Goal: Browse casually

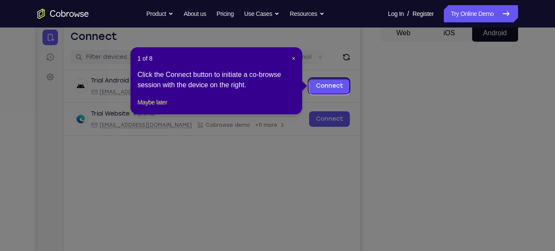
scroll to position [86, 0]
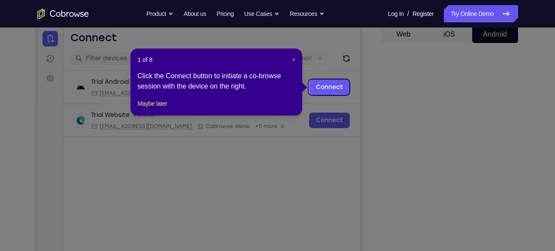
click at [293, 61] on span "×" at bounding box center [293, 59] width 3 height 7
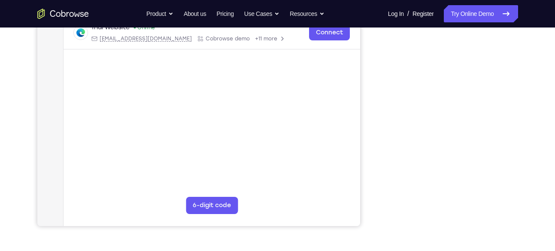
scroll to position [173, 0]
drag, startPoint x: 454, startPoint y: 160, endPoint x: 514, endPoint y: 118, distance: 72.4
click at [514, 118] on div at bounding box center [449, 95] width 137 height 264
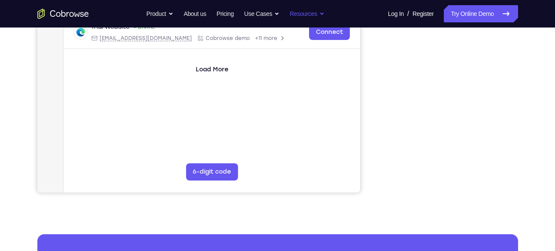
scroll to position [211, 0]
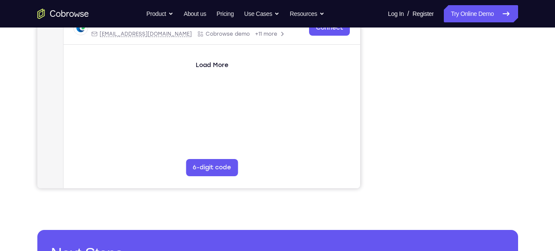
drag, startPoint x: 297, startPoint y: 21, endPoint x: 526, endPoint y: 42, distance: 229.7
click at [526, 42] on div "Your Support Agent Your Customer Web iOS Android Next Steps We’d be happy to gi…" at bounding box center [277, 99] width 549 height 566
drag, startPoint x: 517, startPoint y: 51, endPoint x: 517, endPoint y: 40, distance: 11.2
click at [517, 40] on div at bounding box center [449, 56] width 137 height 264
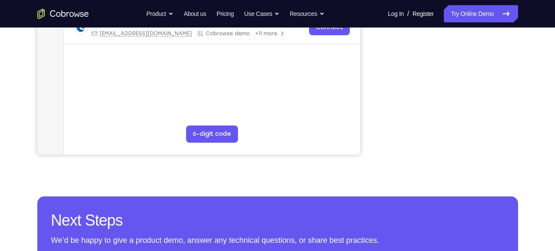
scroll to position [245, 0]
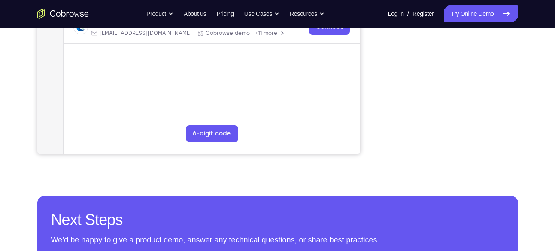
drag, startPoint x: 515, startPoint y: 36, endPoint x: 455, endPoint y: 176, distance: 152.2
click at [455, 176] on div "Your Support Agent Your Customer Web iOS Android Next Steps We’d be happy to gi…" at bounding box center [277, 65] width 549 height 566
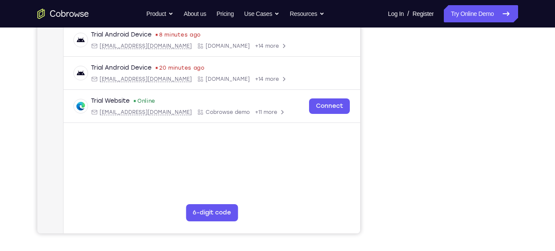
scroll to position [166, 0]
drag, startPoint x: 513, startPoint y: 163, endPoint x: 516, endPoint y: 34, distance: 128.7
click at [516, 34] on div at bounding box center [449, 102] width 137 height 264
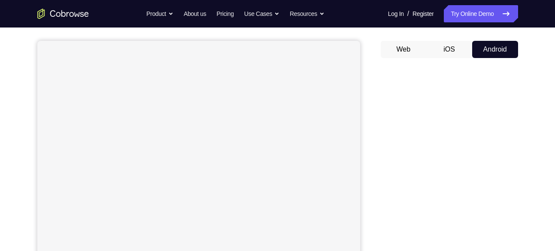
scroll to position [72, 0]
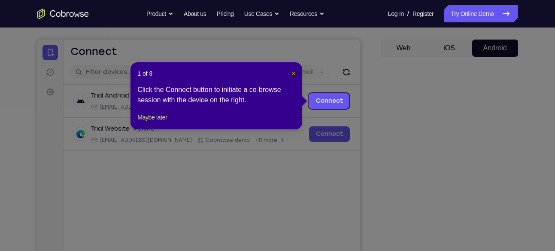
click at [294, 71] on span "×" at bounding box center [293, 73] width 3 height 7
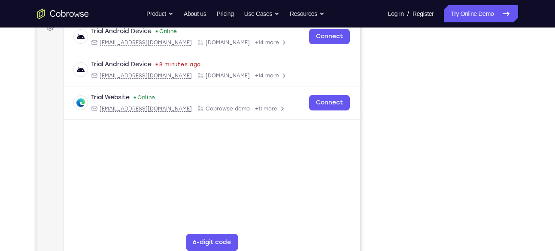
scroll to position [135, 0]
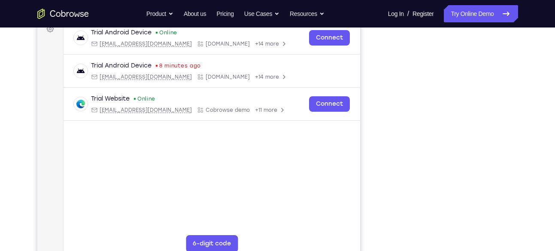
drag, startPoint x: 375, startPoint y: 197, endPoint x: 512, endPoint y: 44, distance: 205.4
click at [512, 44] on div at bounding box center [449, 132] width 137 height 264
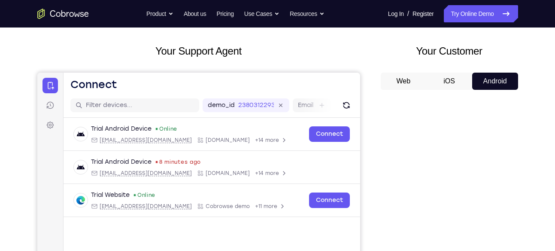
scroll to position [0, 0]
